Goal: Task Accomplishment & Management: Complete application form

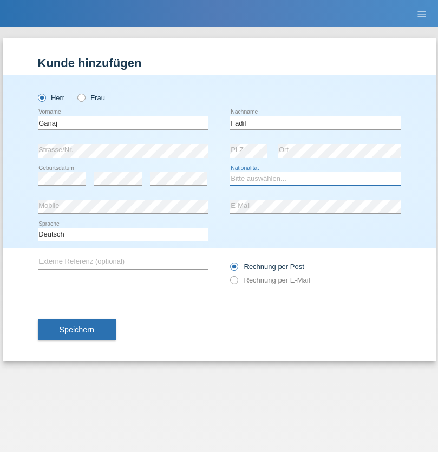
select select "XK"
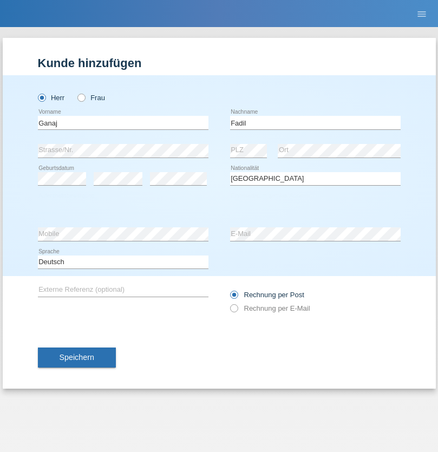
select select "C"
select select "11"
select select "08"
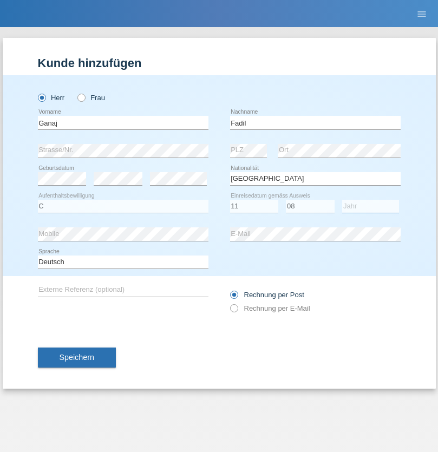
select select "2021"
select select "en"
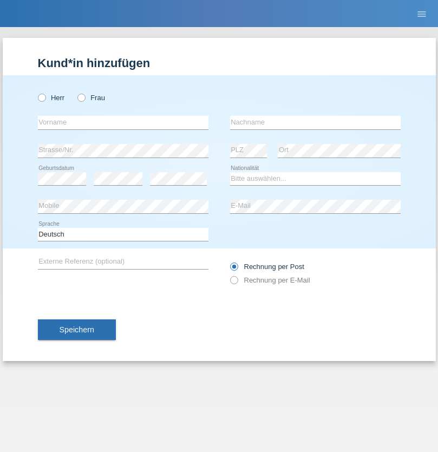
radio input "true"
click at [123, 122] on input "text" at bounding box center [123, 123] width 170 height 14
type input "Ibrahim"
click at [315, 122] on input "text" at bounding box center [315, 123] width 170 height 14
type input "Muja"
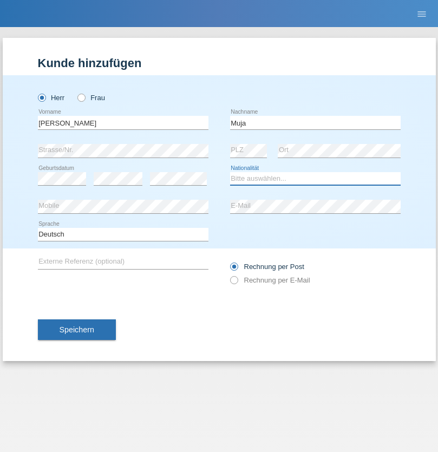
select select "XK"
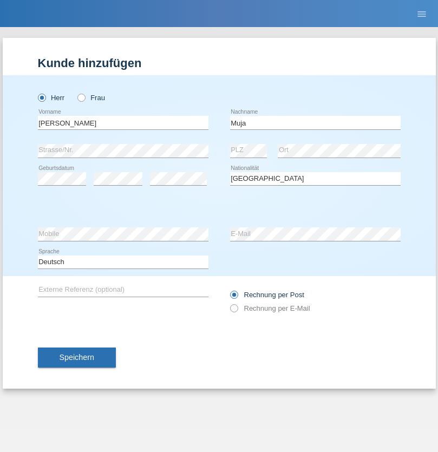
select select "C"
select select "03"
select select "07"
select select "2021"
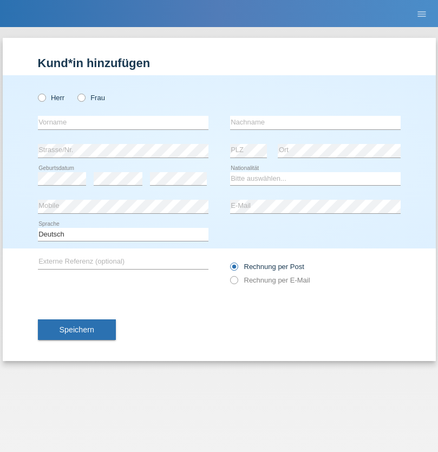
radio input "true"
click at [123, 122] on input "text" at bounding box center [123, 123] width 170 height 14
type input "Thomas"
click at [315, 122] on input "text" at bounding box center [315, 123] width 170 height 14
type input "Berger"
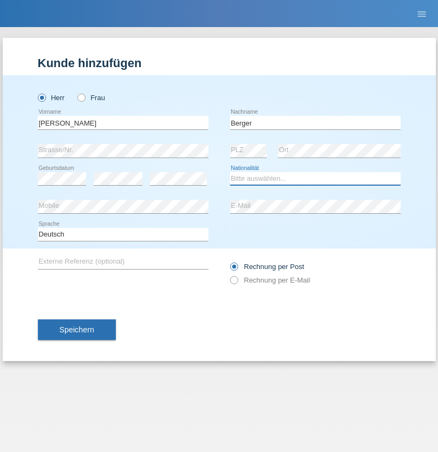
select select "CH"
radio input "true"
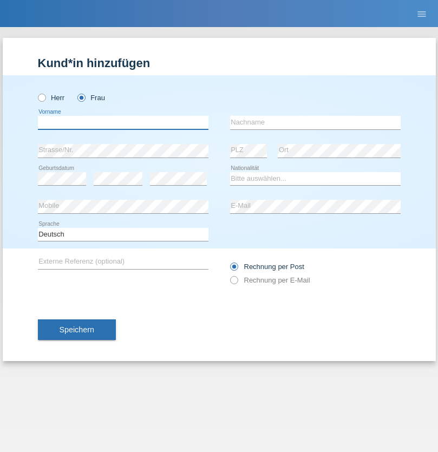
click at [123, 122] on input "text" at bounding box center [123, 123] width 170 height 14
type input "[PERSON_NAME] [PERSON_NAME] Moço"
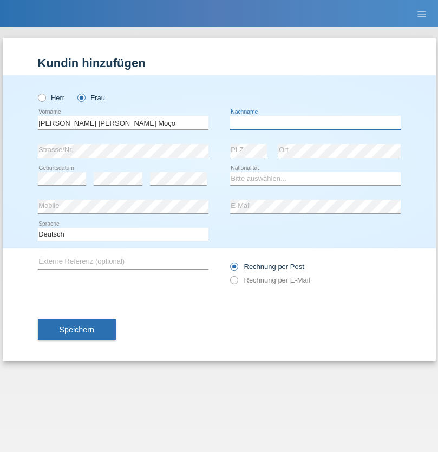
click at [315, 122] on input "text" at bounding box center [315, 123] width 170 height 14
type input "[PERSON_NAME]"
select select "PT"
select select "C"
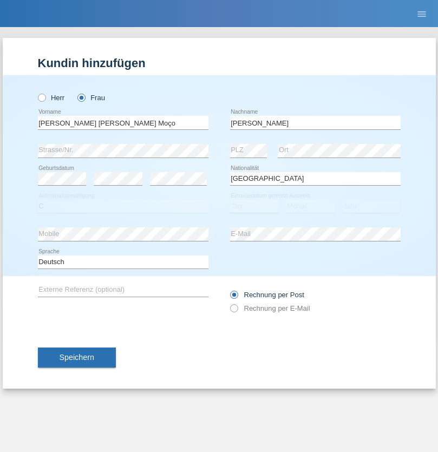
select select "28"
select select "03"
select select "2005"
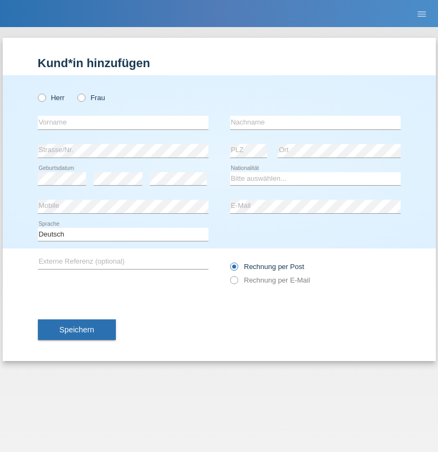
radio input "true"
click at [123, 122] on input "text" at bounding box center [123, 123] width 170 height 14
type input "Momand"
click at [315, 122] on input "text" at bounding box center [315, 123] width 170 height 14
type input "Azmat"
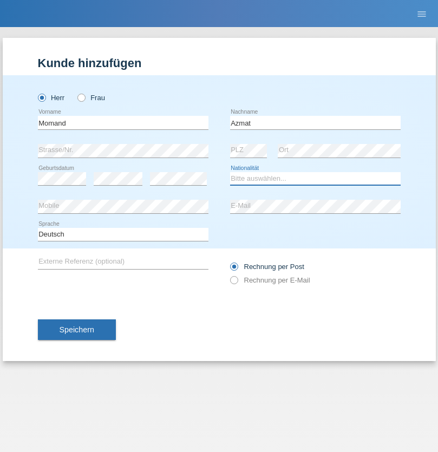
select select "CH"
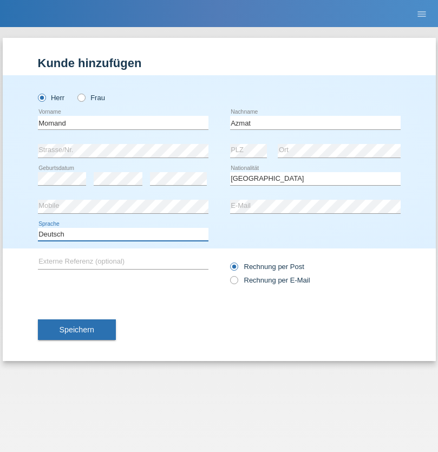
select select "en"
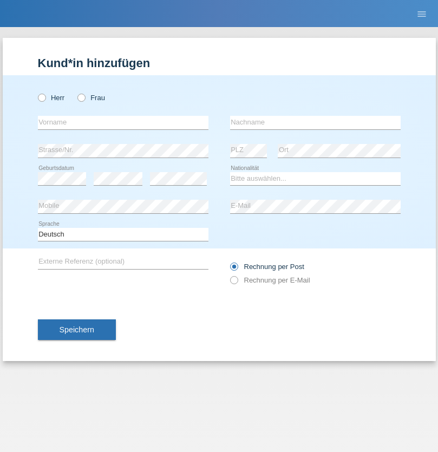
radio input "true"
click at [123, 122] on input "text" at bounding box center [123, 123] width 170 height 14
type input "Allan"
click at [315, 122] on input "text" at bounding box center [315, 123] width 170 height 14
type input "Theurillat"
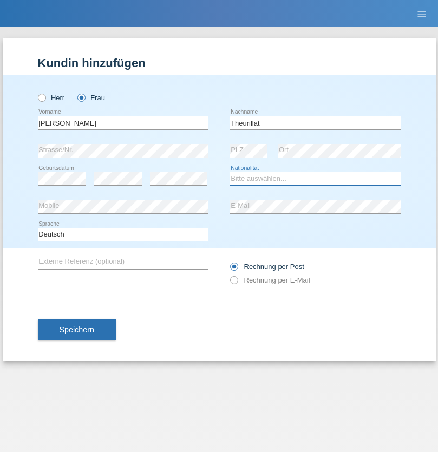
select select "CH"
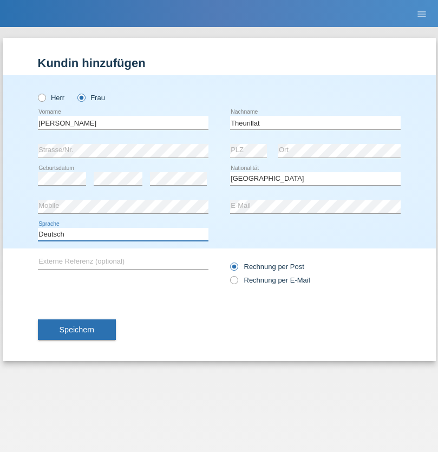
select select "en"
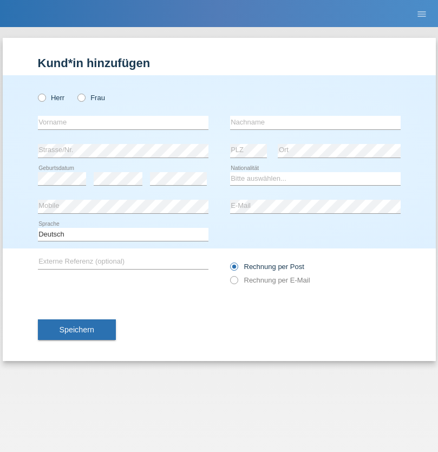
radio input "true"
click at [123, 122] on input "text" at bounding box center [123, 123] width 170 height 14
type input "Jack"
click at [315, 122] on input "text" at bounding box center [315, 123] width 170 height 14
type input "Graf"
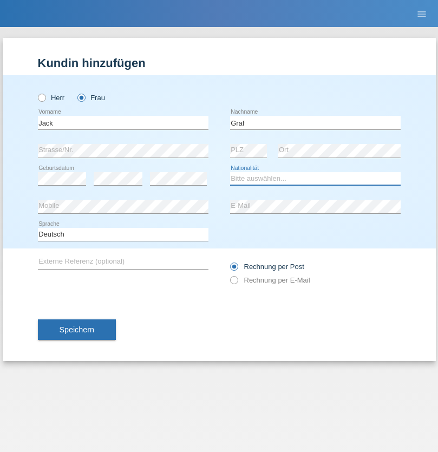
select select "CH"
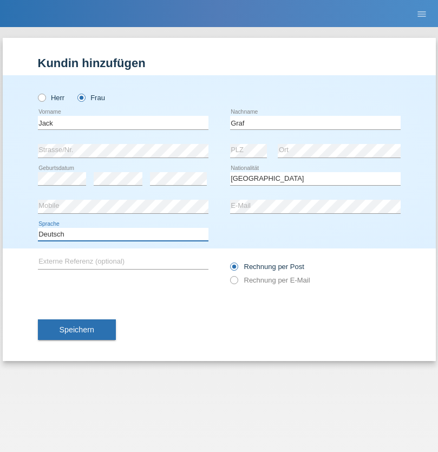
select select "en"
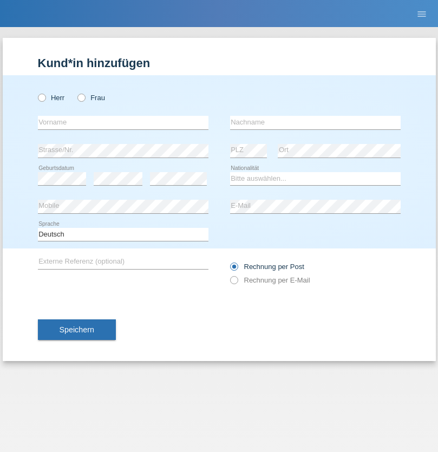
radio input "true"
click at [123, 122] on input "text" at bounding box center [123, 123] width 170 height 14
type input "Teklay"
click at [315, 122] on input "text" at bounding box center [315, 123] width 170 height 14
type input "Fiori"
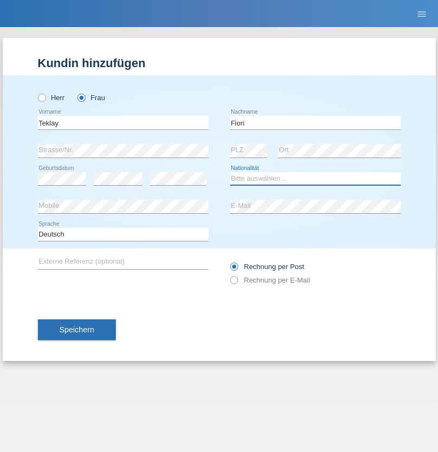
select select "ER"
select select "C"
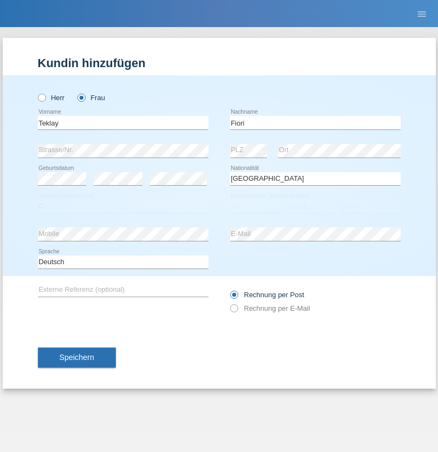
select select "11"
select select "08"
select select "2021"
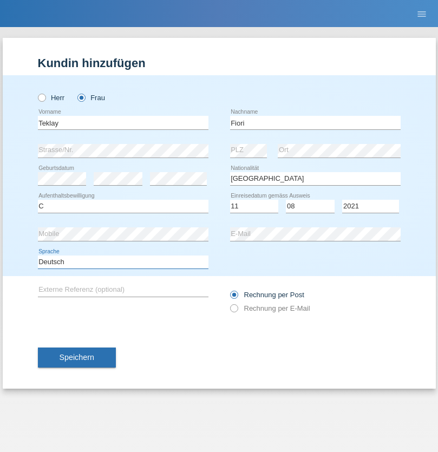
select select "en"
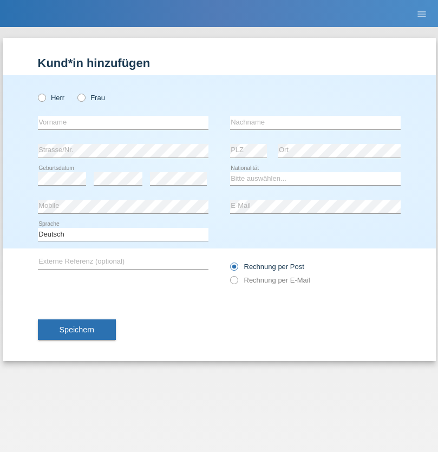
radio input "true"
click at [123, 122] on input "text" at bounding box center [123, 123] width 170 height 14
type input "Sadia"
click at [315, 122] on input "text" at bounding box center [315, 123] width 170 height 14
type input "Nejmaoui"
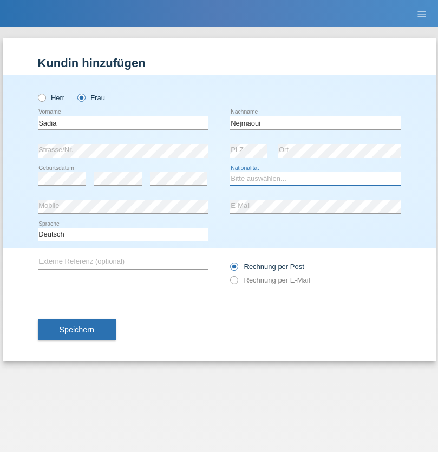
select select "MA"
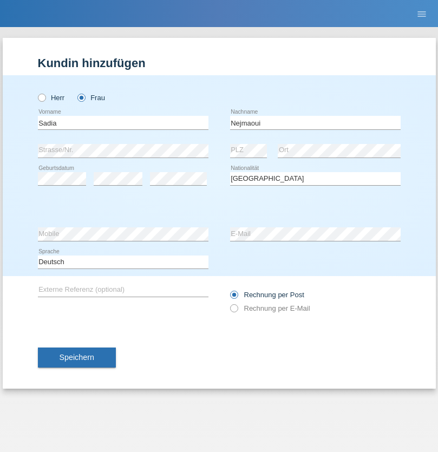
select select "C"
select select "01"
select select "06"
select select "1964"
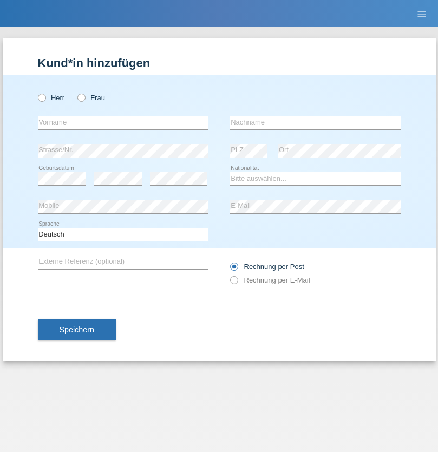
radio input "true"
click at [123, 122] on input "text" at bounding box center [123, 123] width 170 height 14
type input "Carlos"
click at [315, 122] on input "text" at bounding box center [315, 123] width 170 height 14
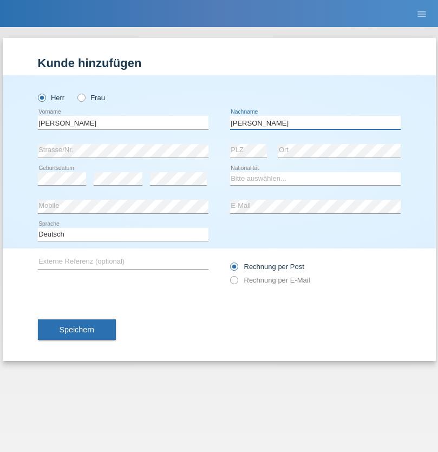
type input "Nobrega"
select select "CH"
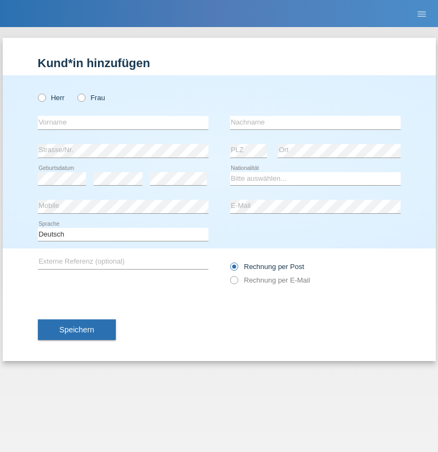
radio input "true"
click at [123, 122] on input "text" at bounding box center [123, 123] width 170 height 14
type input "Thivagaran"
click at [315, 122] on input "text" at bounding box center [315, 123] width 170 height 14
type input "Selvanayagam"
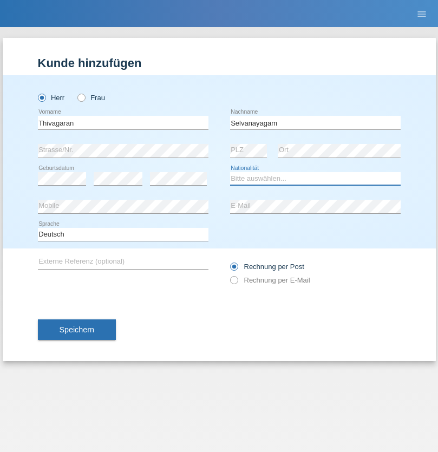
select select "LK"
select select "C"
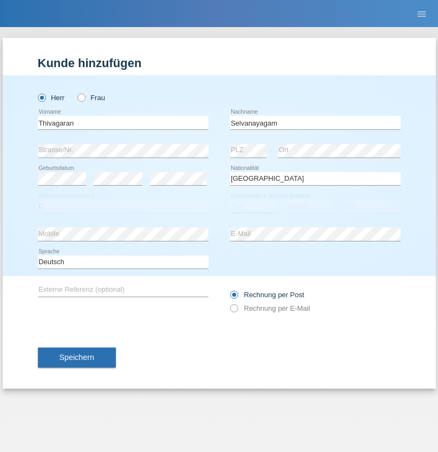
select select "23"
select select "03"
select select "2021"
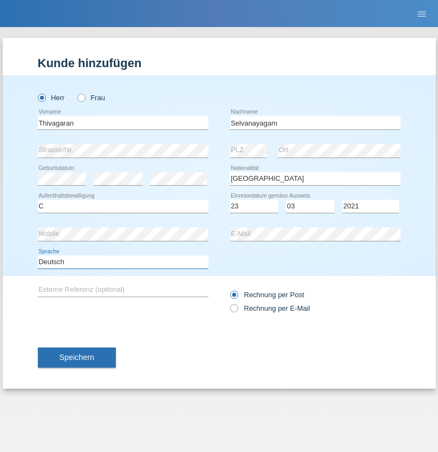
select select "en"
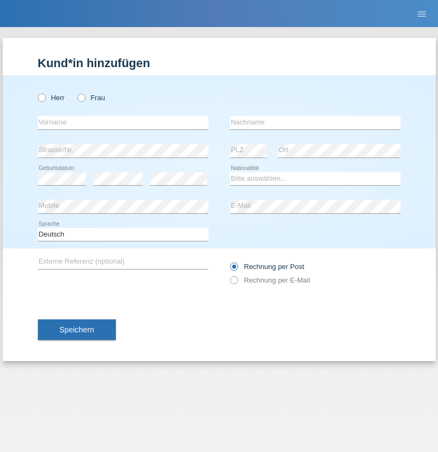
radio input "true"
click at [123, 122] on input "text" at bounding box center [123, 123] width 170 height 14
type input "[PERSON_NAME]"
click at [315, 122] on input "text" at bounding box center [315, 123] width 170 height 14
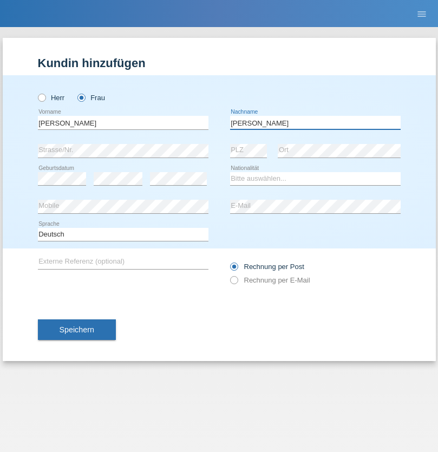
type input "Keller"
select select "CH"
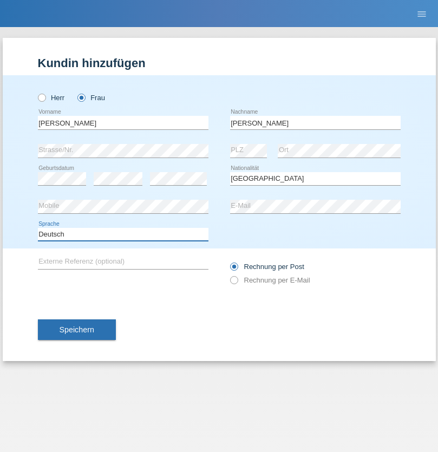
select select "en"
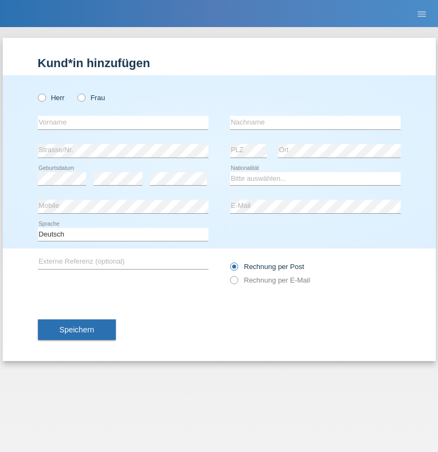
radio input "true"
click at [123, 122] on input "text" at bounding box center [123, 123] width 170 height 14
type input "Tymur"
click at [315, 122] on input "text" at bounding box center [315, 123] width 170 height 14
type input "Hunderchuk"
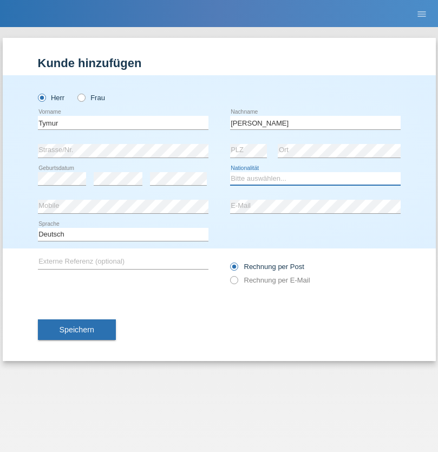
select select "UA"
select select "C"
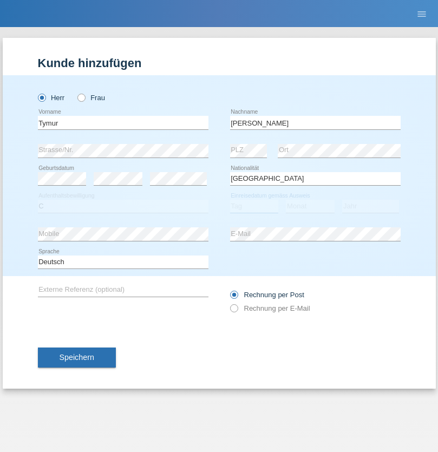
select select "20"
select select "08"
select select "2021"
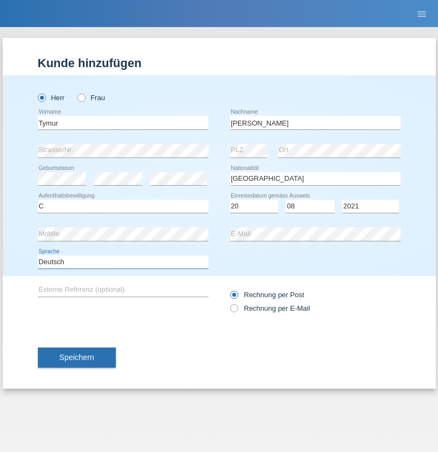
select select "en"
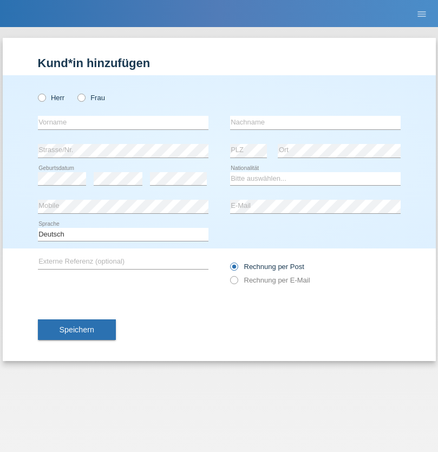
radio input "true"
click at [123, 122] on input "text" at bounding box center [123, 123] width 170 height 14
type input "Tymur"
click at [315, 122] on input "text" at bounding box center [315, 123] width 170 height 14
type input "Hunderchuj"
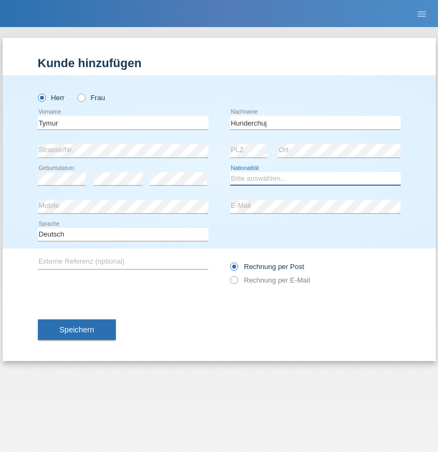
select select "UA"
select select "C"
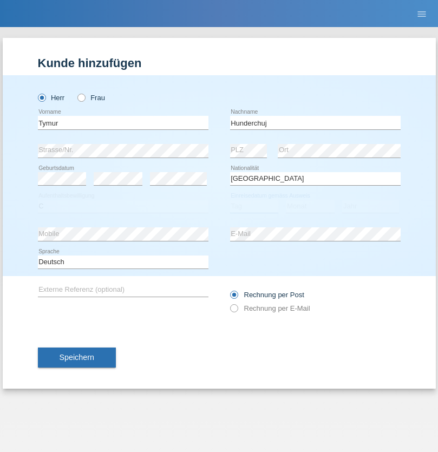
select select "20"
select select "08"
select select "2021"
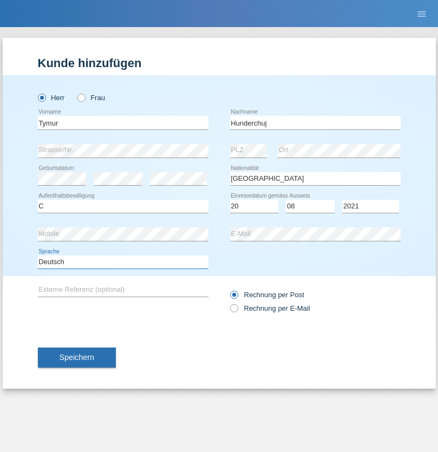
select select "en"
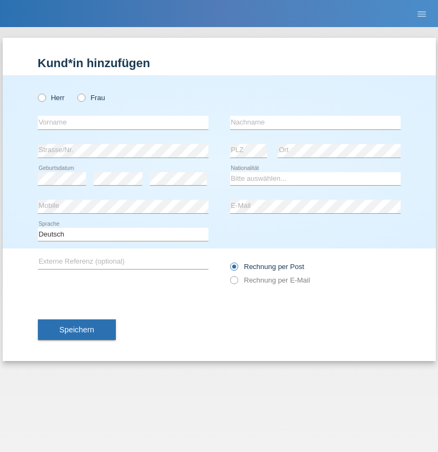
radio input "true"
click at [123, 122] on input "text" at bounding box center [123, 123] width 170 height 14
type input "[PERSON_NAME]"
click at [315, 122] on input "text" at bounding box center [315, 123] width 170 height 14
type input "Tropp"
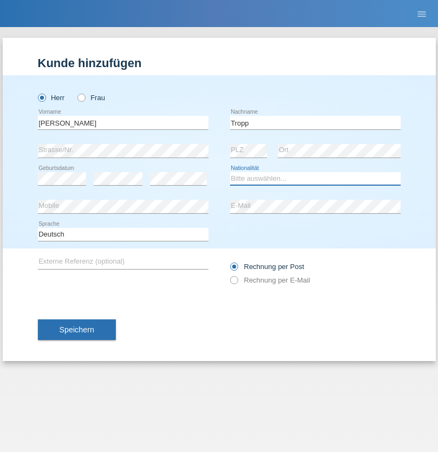
select select "SK"
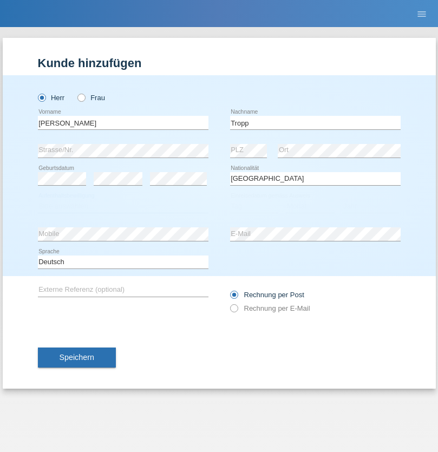
select select "C"
select select "11"
select select "08"
select select "2021"
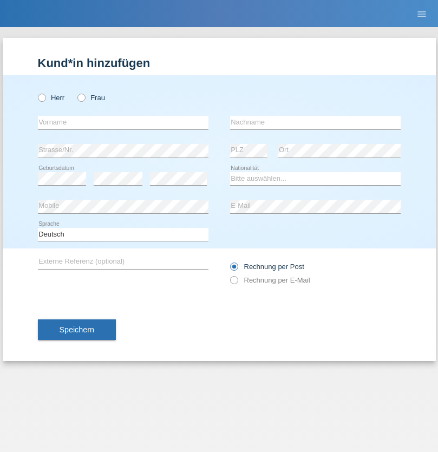
radio input "true"
click at [123, 122] on input "text" at bounding box center [123, 123] width 170 height 14
type input "[PERSON_NAME]"
click at [315, 122] on input "text" at bounding box center [315, 123] width 170 height 14
type input "Ringle"
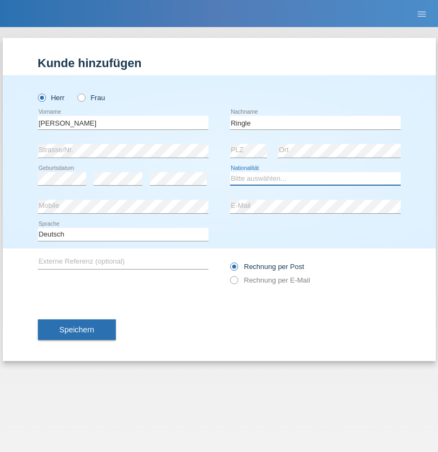
select select "DE"
select select "C"
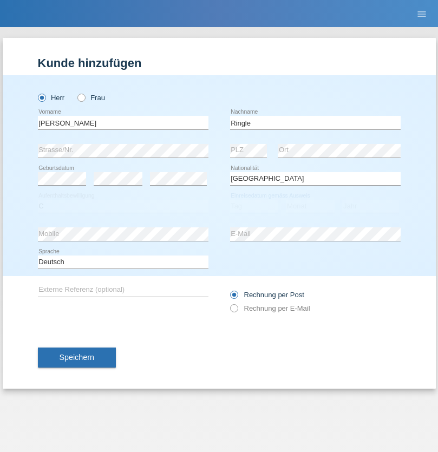
select select "06"
select select "01"
select select "2021"
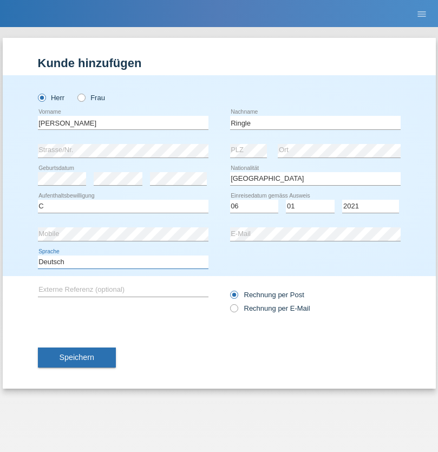
select select "en"
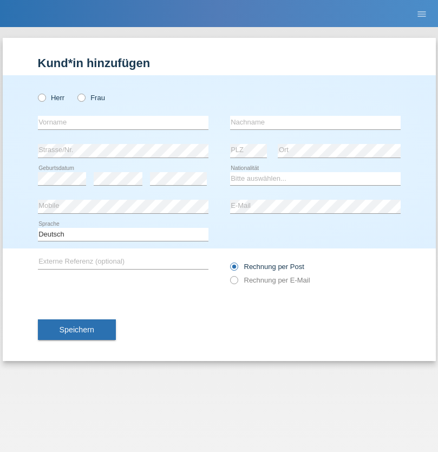
radio input "true"
click at [123, 122] on input "text" at bounding box center [123, 123] width 170 height 14
type input "Junior"
click at [315, 122] on input "text" at bounding box center [315, 123] width 170 height 14
type input "Mauricio"
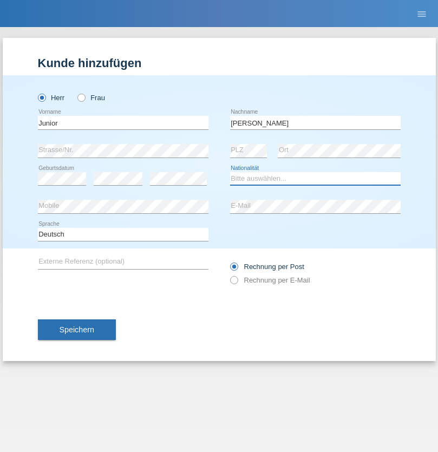
select select "CH"
radio input "true"
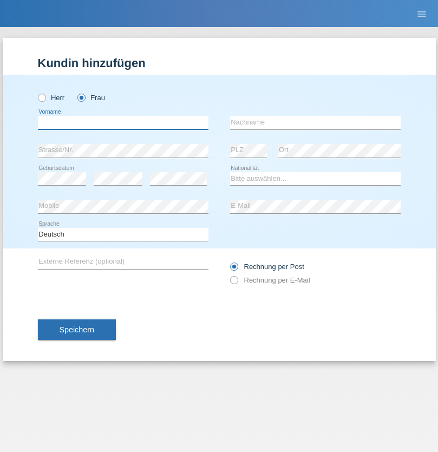
click at [123, 122] on input "text" at bounding box center [123, 123] width 170 height 14
type input "[PERSON_NAME]"
click at [315, 122] on input "text" at bounding box center [315, 123] width 170 height 14
type input "Knusel Campillo"
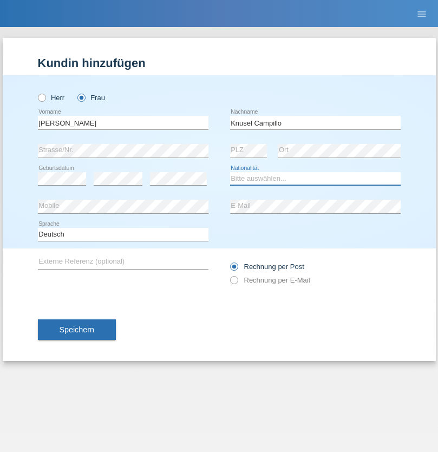
select select "CH"
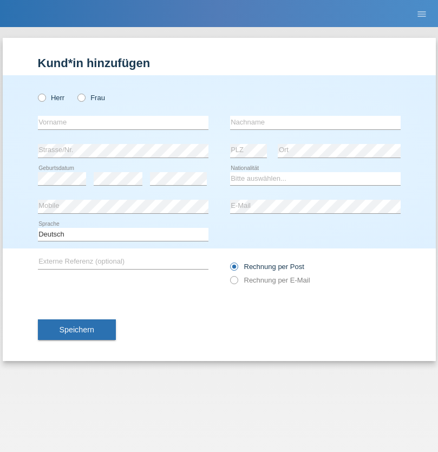
radio input "true"
click at [123, 122] on input "text" at bounding box center [123, 123] width 170 height 14
type input "Beqiri"
click at [315, 122] on input "text" at bounding box center [315, 123] width 170 height 14
type input "Shpresa"
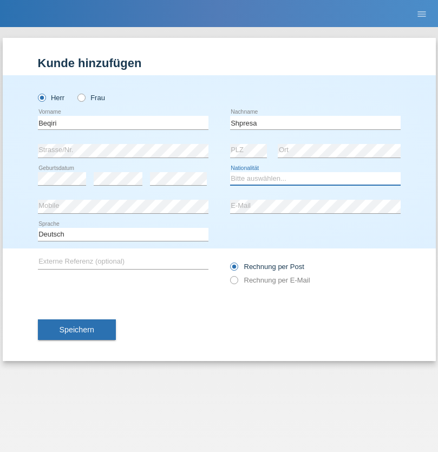
select select "XK"
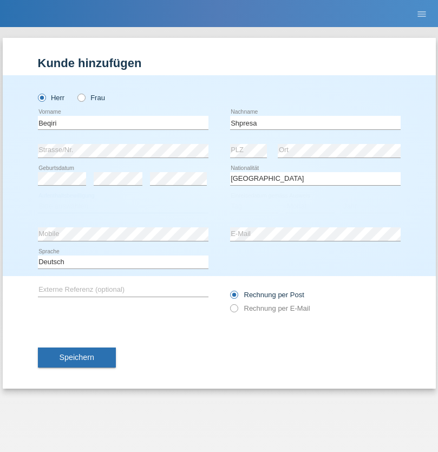
select select "C"
select select "08"
select select "02"
select select "1979"
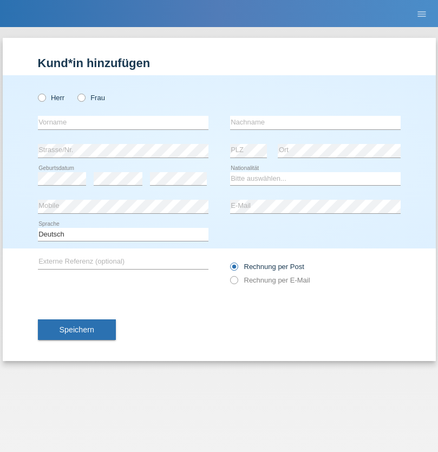
radio input "true"
click at [123, 122] on input "text" at bounding box center [123, 123] width 170 height 14
type input "Timo"
click at [315, 122] on input "text" at bounding box center [315, 123] width 170 height 14
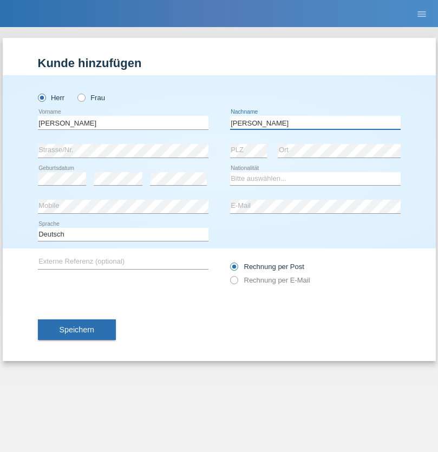
type input "Ledermann"
select select "CH"
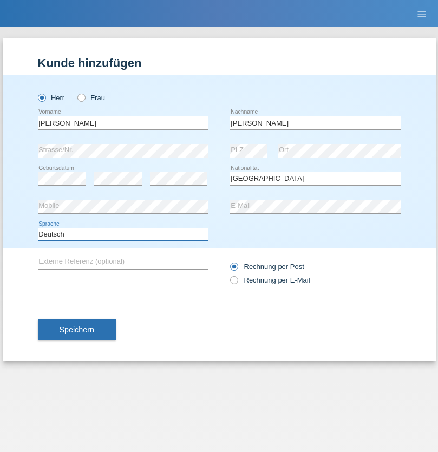
select select "en"
